Goal: Navigation & Orientation: Find specific page/section

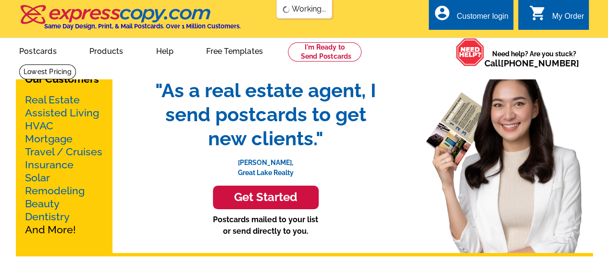
click at [110, 52] on link "Products" at bounding box center [106, 50] width 65 height 23
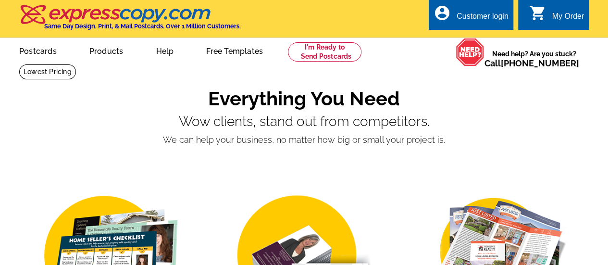
click at [110, 52] on link "Products" at bounding box center [106, 50] width 65 height 23
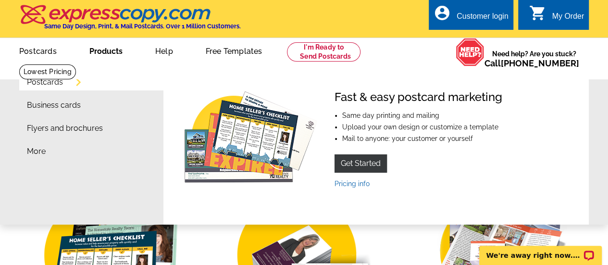
click at [34, 155] on link "More" at bounding box center [36, 151] width 19 height 8
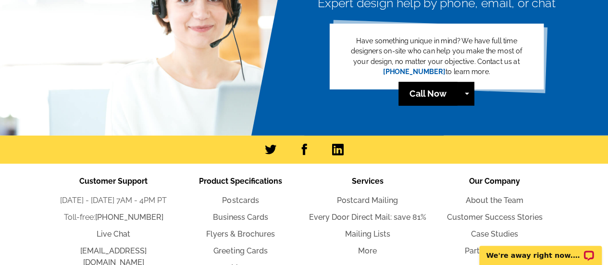
scroll to position [1107, 0]
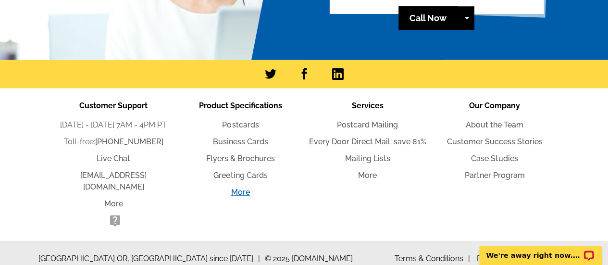
click at [241, 193] on link "More" at bounding box center [240, 191] width 19 height 9
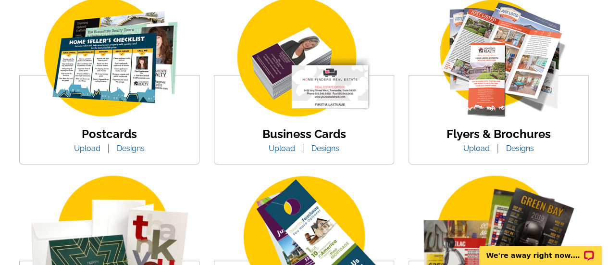
scroll to position [196, 0]
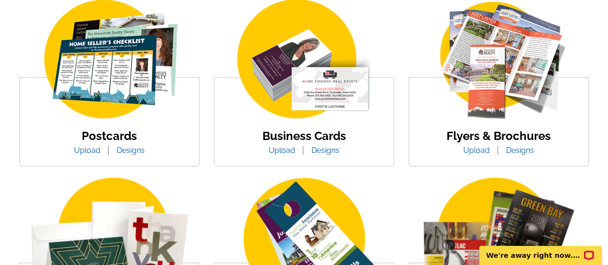
click at [490, 98] on img at bounding box center [498, 60] width 163 height 126
